Goal: Find specific page/section: Find specific page/section

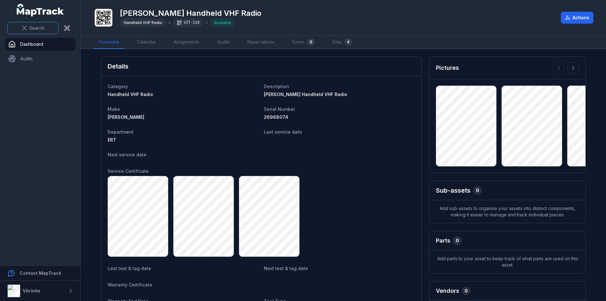
click at [19, 26] on button "Search" at bounding box center [33, 28] width 51 height 12
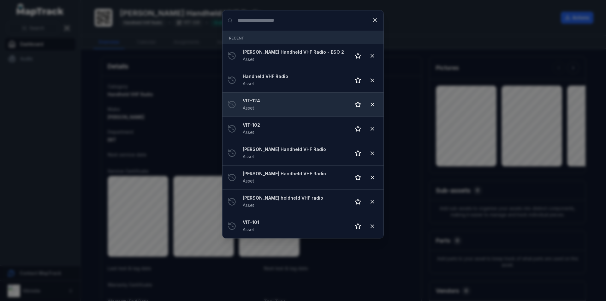
click at [289, 111] on div "VIT-124 Asset" at bounding box center [294, 105] width 103 height 14
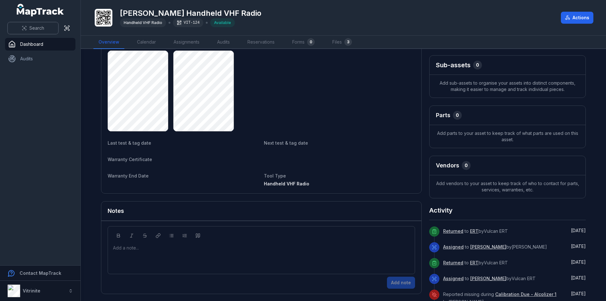
scroll to position [158, 0]
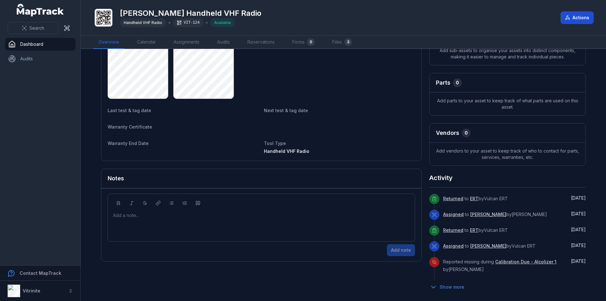
click at [566, 17] on icon at bounding box center [567, 17] width 5 height 5
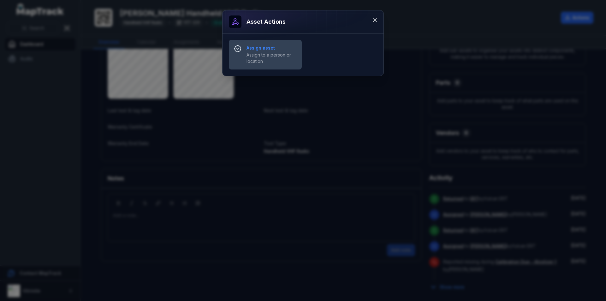
click at [268, 50] on strong "Assign asset" at bounding box center [272, 48] width 50 height 6
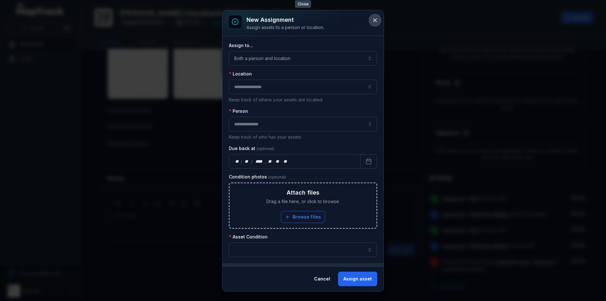
click at [373, 16] on button at bounding box center [375, 20] width 12 height 12
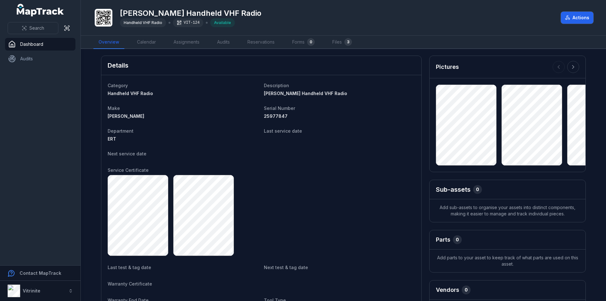
scroll to position [0, 0]
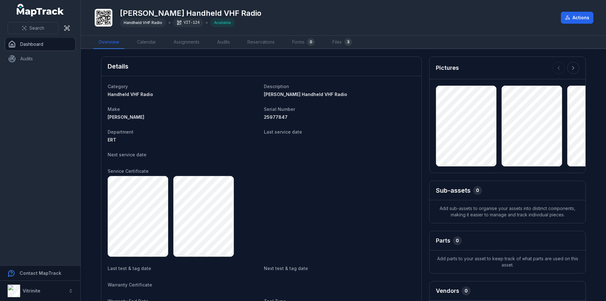
click at [25, 45] on link "Dashboard" at bounding box center [40, 44] width 70 height 13
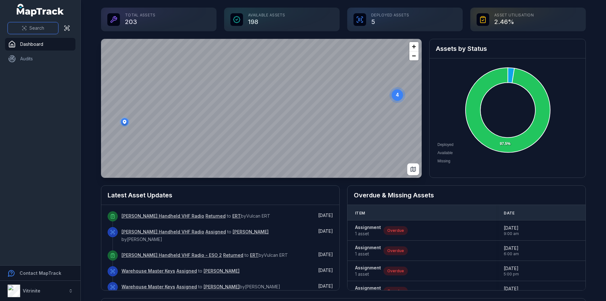
click at [31, 24] on button "Search" at bounding box center [33, 28] width 51 height 12
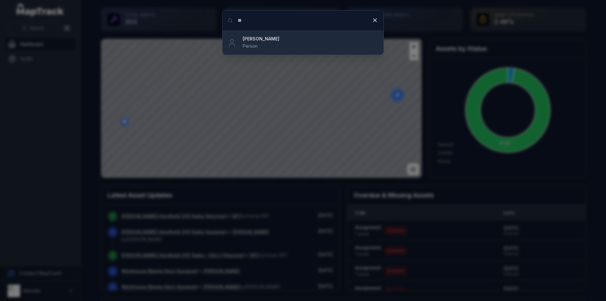
type input "**"
click at [346, 43] on div "[PERSON_NAME] Person" at bounding box center [311, 43] width 136 height 14
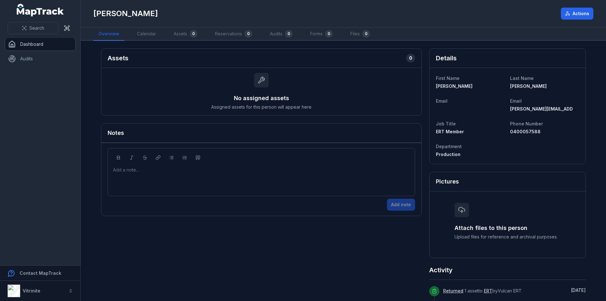
click at [33, 39] on link "Dashboard" at bounding box center [40, 44] width 70 height 13
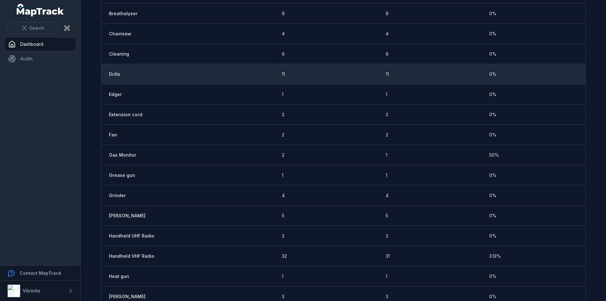
scroll to position [473, 0]
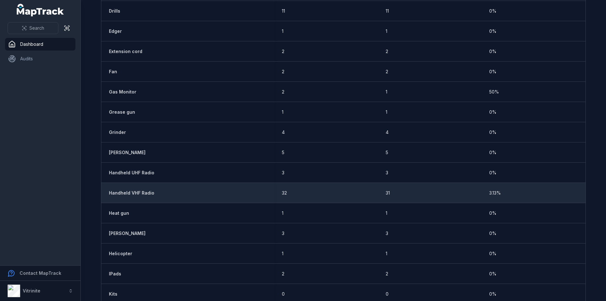
click at [117, 193] on strong "Handheld VHF Radio" at bounding box center [131, 193] width 45 height 6
